Goal: Task Accomplishment & Management: Manage account settings

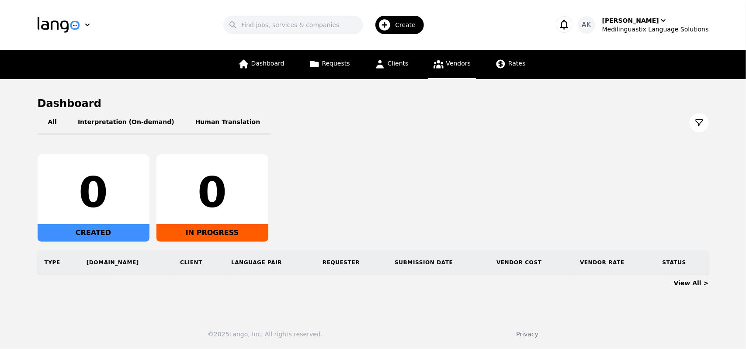
click at [443, 69] on link "Vendors" at bounding box center [452, 64] width 48 height 29
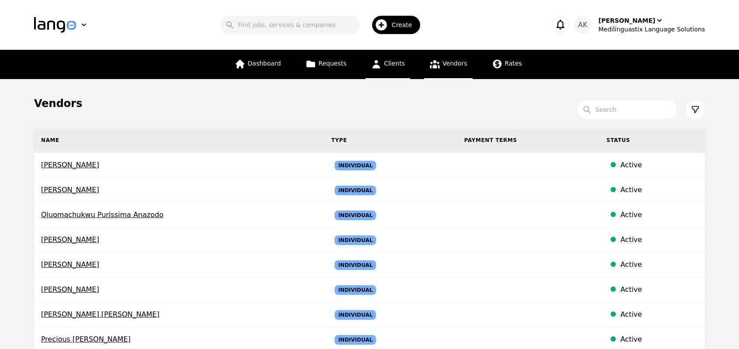
click at [395, 66] on span "Clients" at bounding box center [394, 63] width 21 height 7
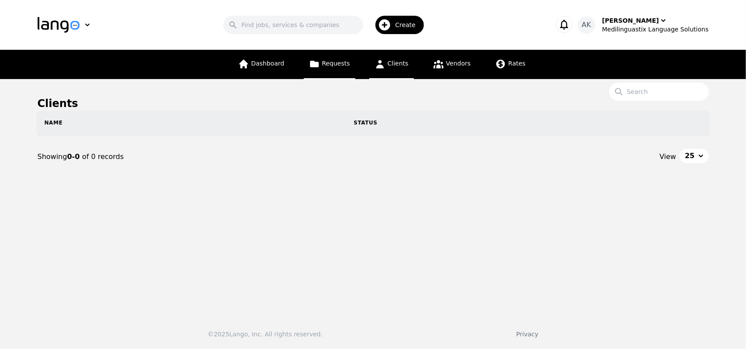
click at [328, 72] on link "Requests" at bounding box center [330, 64] width 52 height 29
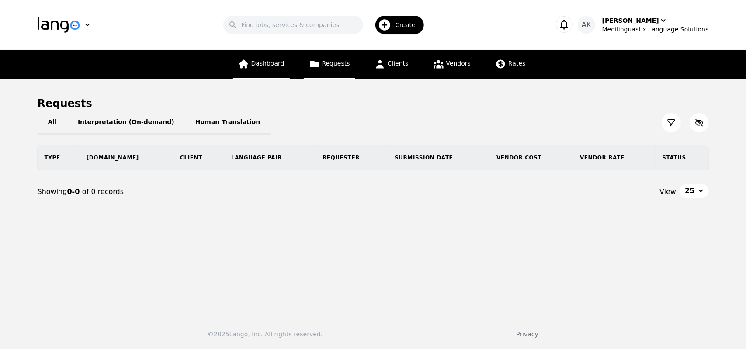
click at [276, 67] on span "Dashboard" at bounding box center [267, 63] width 33 height 7
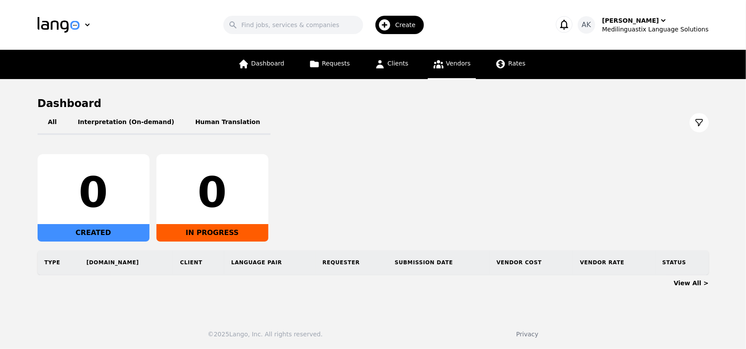
click at [438, 70] on link "Vendors" at bounding box center [452, 64] width 48 height 29
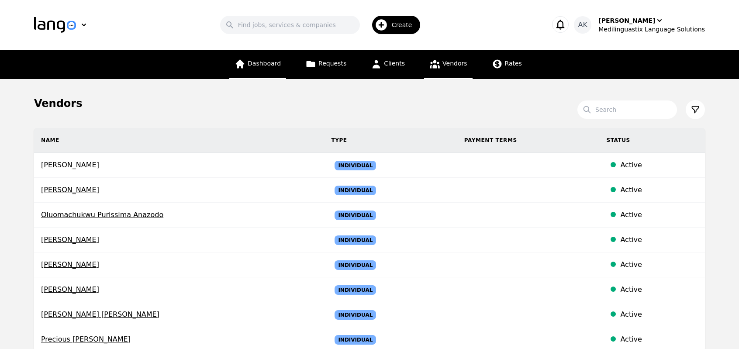
click at [269, 63] on span "Dashboard" at bounding box center [264, 63] width 33 height 7
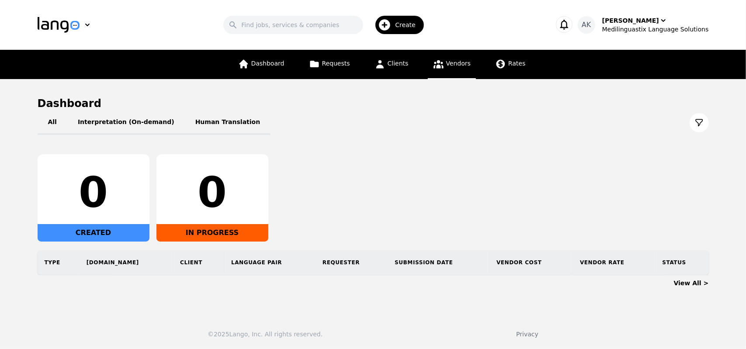
click at [446, 63] on span "Vendors" at bounding box center [458, 63] width 24 height 7
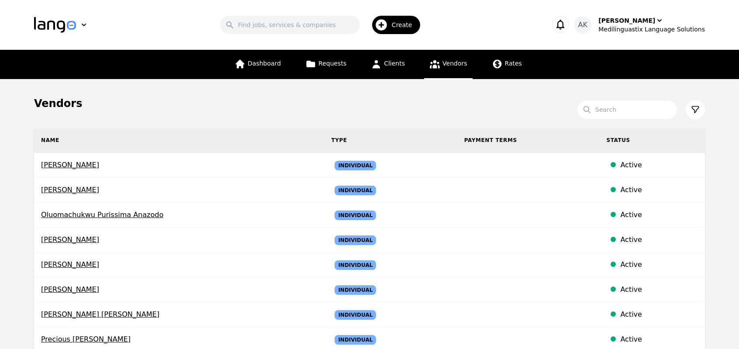
click at [523, 61] on div "Dashboard Requests Clients Vendors Rates" at bounding box center [369, 64] width 531 height 29
click at [498, 62] on icon at bounding box center [497, 64] width 11 height 11
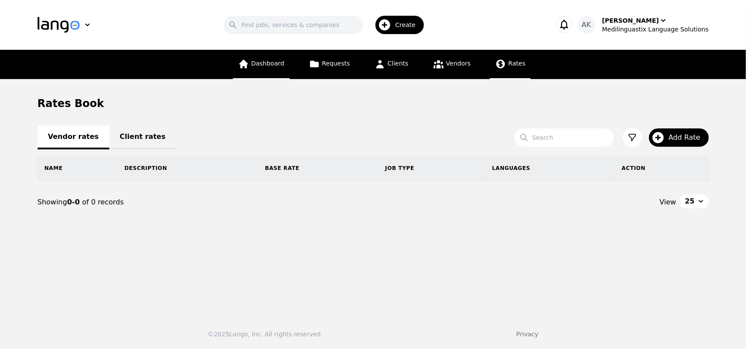
click at [274, 66] on span "Dashboard" at bounding box center [267, 63] width 33 height 7
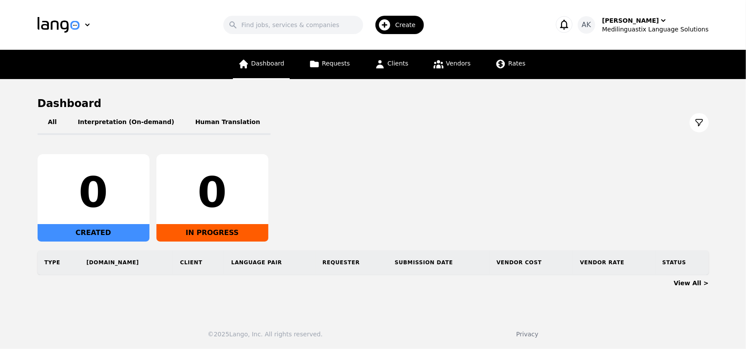
click at [271, 67] on span "Dashboard" at bounding box center [267, 63] width 33 height 7
click at [104, 119] on button "Interpretation (On-demand)" at bounding box center [126, 123] width 118 height 24
click at [260, 69] on link "Dashboard" at bounding box center [261, 64] width 57 height 29
click at [639, 24] on div "Ameet Kumar" at bounding box center [630, 20] width 57 height 9
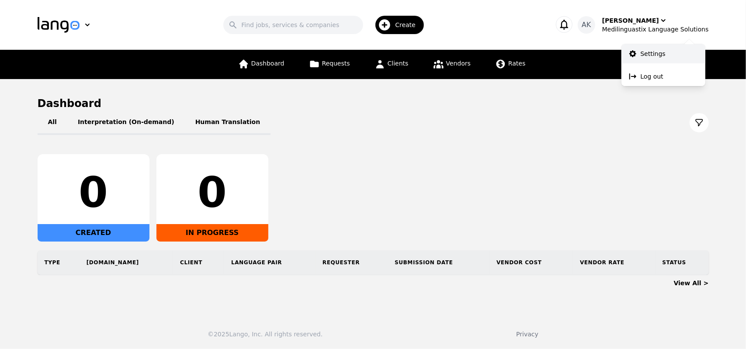
click at [642, 47] on link "Settings" at bounding box center [663, 53] width 84 height 19
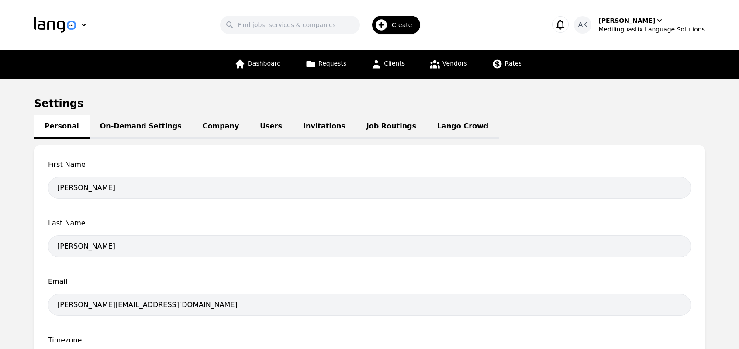
click at [0, 206] on main "Settings Personal On-Demand Settings Company Users Invitations Job Routings Lan…" at bounding box center [369, 276] width 739 height 395
click at [632, 24] on div "Ameet Kumar" at bounding box center [627, 20] width 57 height 9
click at [443, 60] on span "Vendors" at bounding box center [455, 63] width 24 height 7
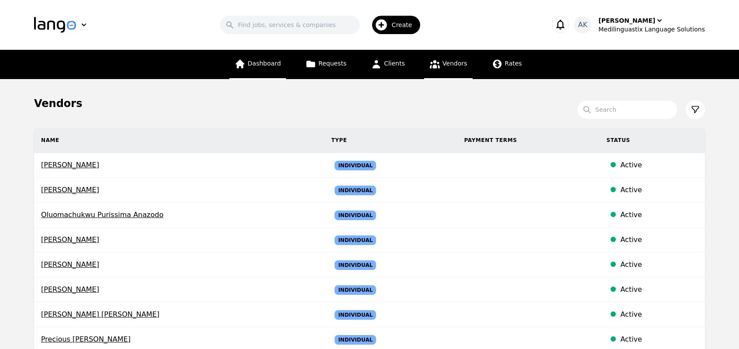
click at [254, 69] on link "Dashboard" at bounding box center [257, 64] width 57 height 29
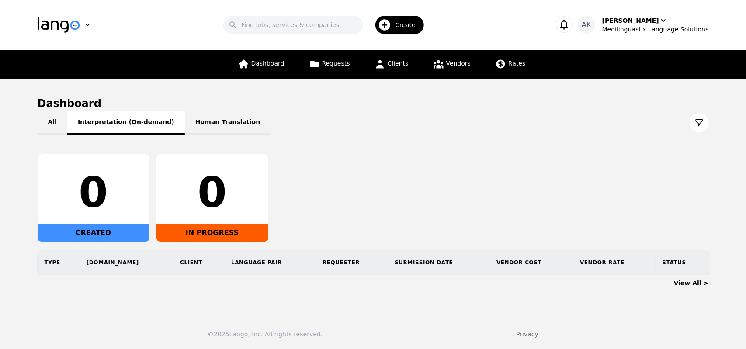
click at [104, 127] on button "Interpretation (On-demand)" at bounding box center [126, 123] width 118 height 24
click at [208, 133] on button "Human Translation" at bounding box center [228, 123] width 86 height 24
click at [139, 121] on button "Interpretation (On-demand)" at bounding box center [126, 123] width 118 height 24
click at [190, 126] on button "Human Translation" at bounding box center [228, 123] width 86 height 24
click at [120, 121] on button "Interpretation (On-demand)" at bounding box center [126, 123] width 118 height 24
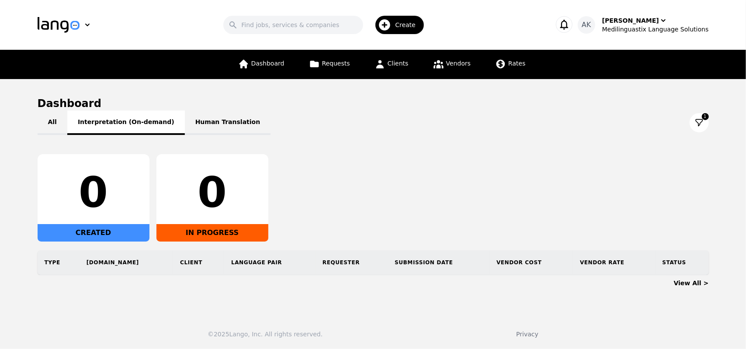
click at [107, 115] on button "Interpretation (On-demand)" at bounding box center [126, 123] width 118 height 24
click at [193, 132] on button "Human Translation" at bounding box center [228, 123] width 86 height 24
click at [119, 132] on button "Interpretation (On-demand)" at bounding box center [126, 123] width 118 height 24
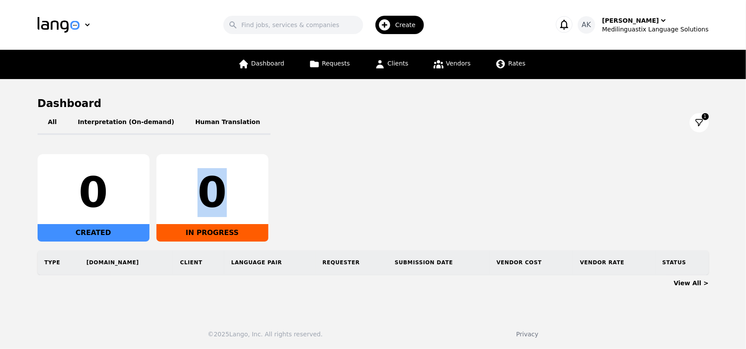
drag, startPoint x: 219, startPoint y: 195, endPoint x: 198, endPoint y: 191, distance: 21.4
click at [198, 191] on div "0" at bounding box center [212, 193] width 98 height 42
drag, startPoint x: 102, startPoint y: 191, endPoint x: 75, endPoint y: 194, distance: 26.9
click at [75, 194] on div "0" at bounding box center [94, 193] width 98 height 42
click at [138, 195] on div "0" at bounding box center [94, 193] width 98 height 42
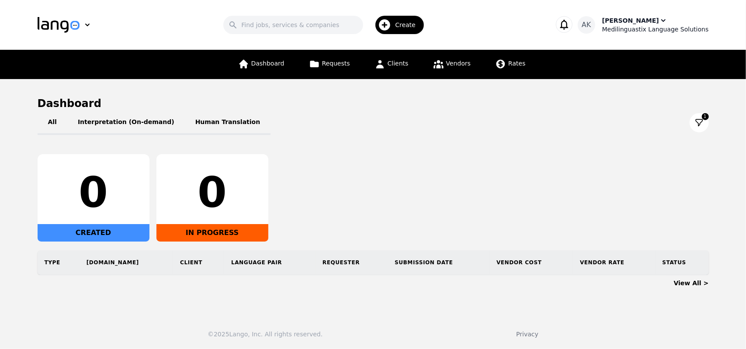
click at [643, 22] on div "Ameet Kumar" at bounding box center [630, 20] width 57 height 9
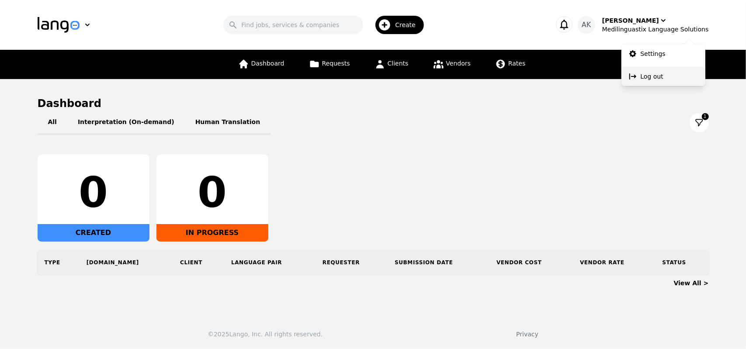
click at [640, 73] on button "Log out" at bounding box center [663, 76] width 84 height 19
